Goal: Find specific page/section: Find specific page/section

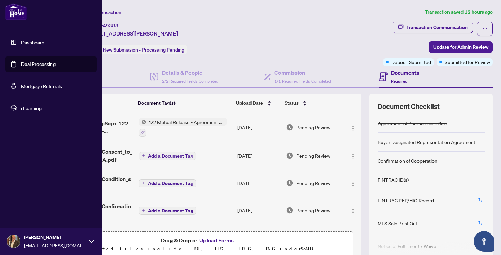
click at [31, 66] on link "Deal Processing" at bounding box center [38, 64] width 34 height 6
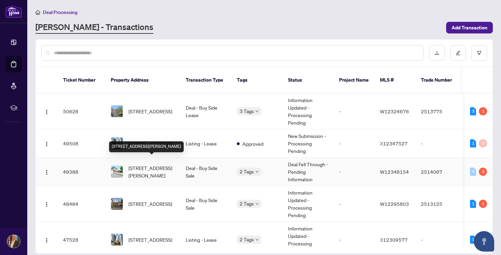
click at [161, 164] on span "[STREET_ADDRESS][PERSON_NAME]" at bounding box center [152, 171] width 46 height 15
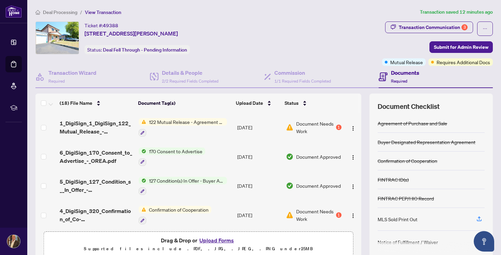
click at [172, 119] on span "122 Mutual Release - Agreement of Purchase and Sale" at bounding box center [186, 122] width 81 height 8
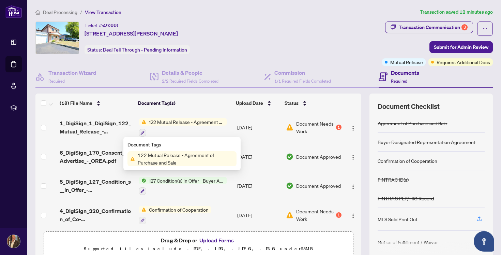
click at [167, 159] on span "122 Mutual Release - Agreement of Purchase and Sale" at bounding box center [186, 158] width 102 height 15
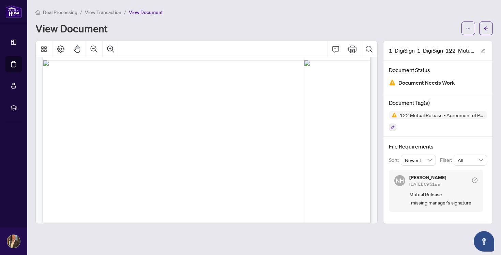
scroll to position [272, 0]
click at [432, 190] on span "Mutual Release -missing manager's signature" at bounding box center [444, 198] width 68 height 16
click at [312, 17] on div "Deal Processing / View Transaction / View Document View Document" at bounding box center [264, 21] width 458 height 27
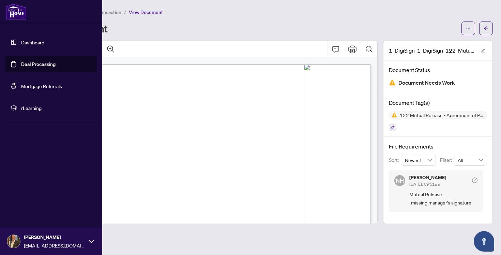
click at [35, 63] on link "Deal Processing" at bounding box center [38, 64] width 34 height 6
